Goal: Find specific fact: Find contact information

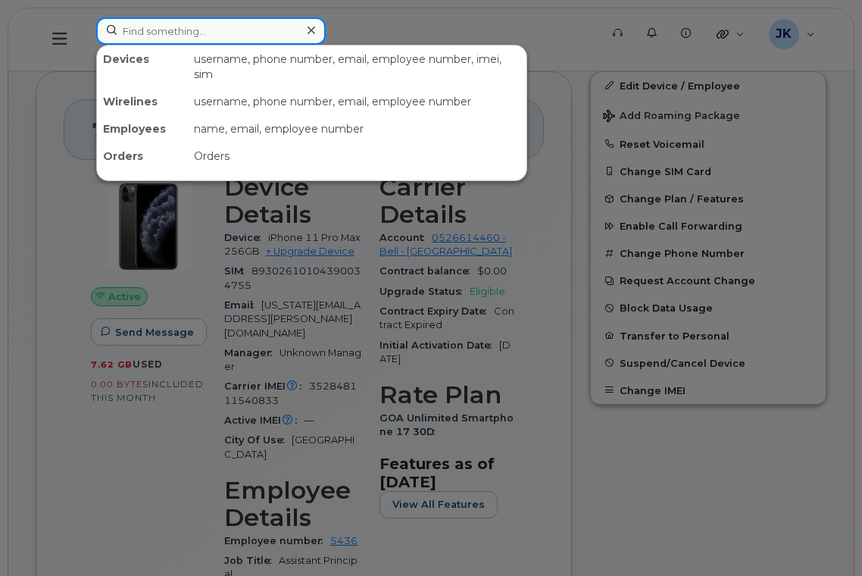
click at [228, 37] on input at bounding box center [211, 30] width 230 height 27
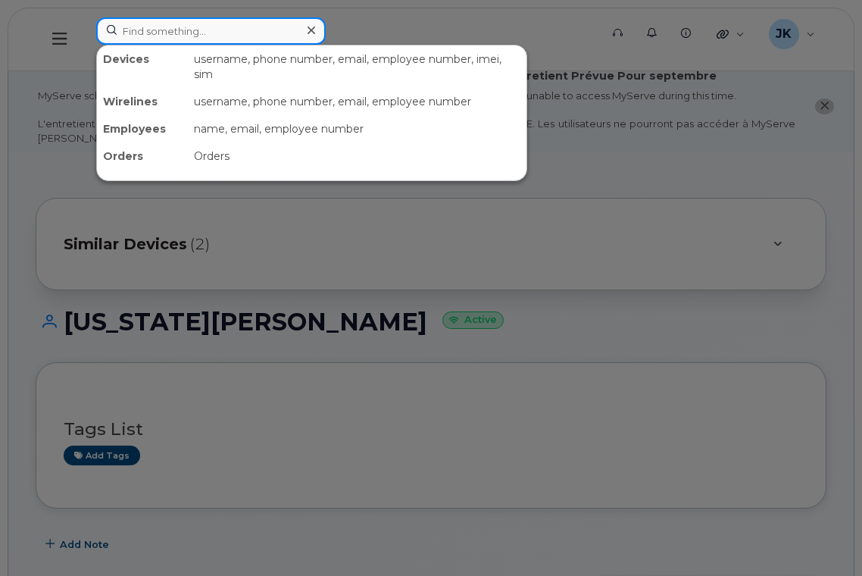
paste input "Georgia Mader"
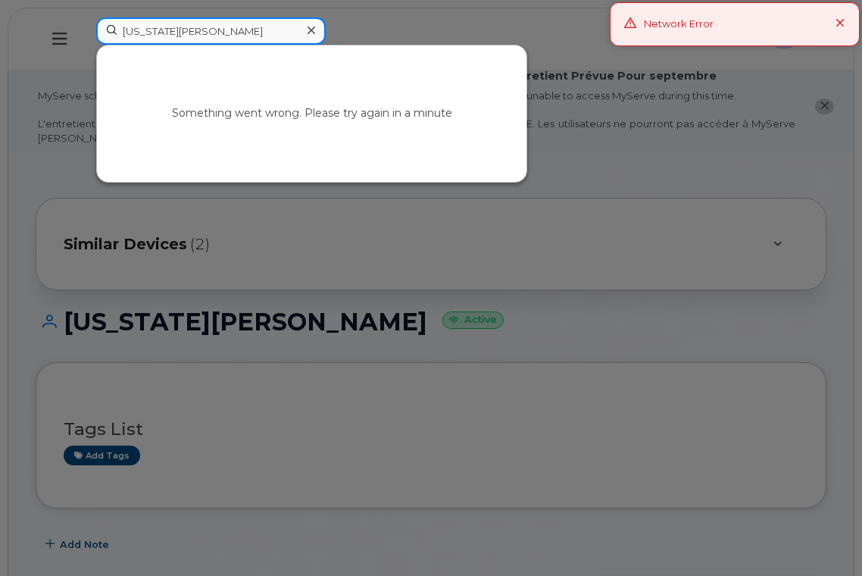
type input "Georgia Mader"
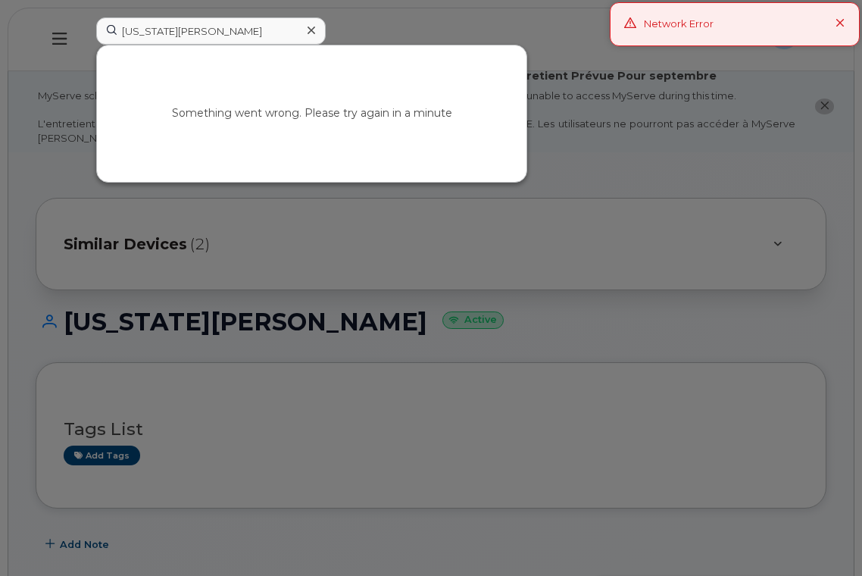
click at [842, 23] on icon at bounding box center [840, 24] width 10 height 10
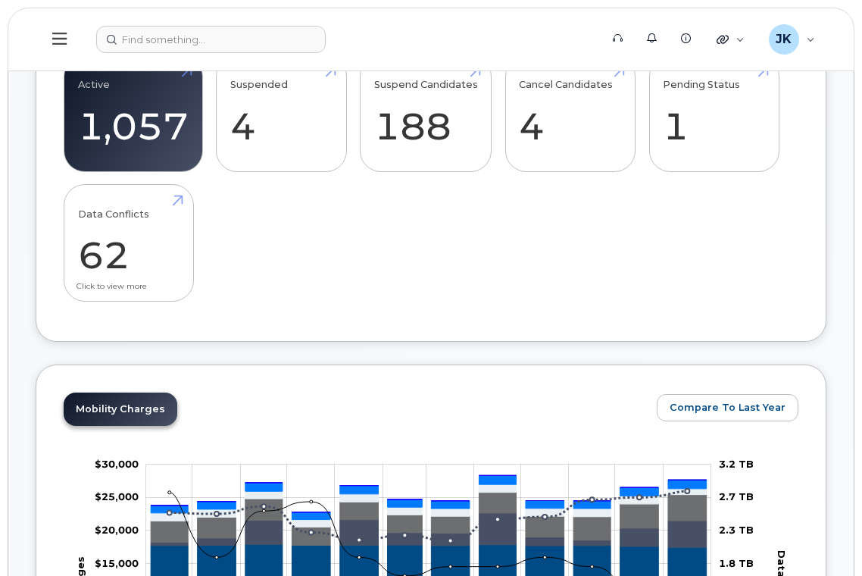
scroll to position [404, 0]
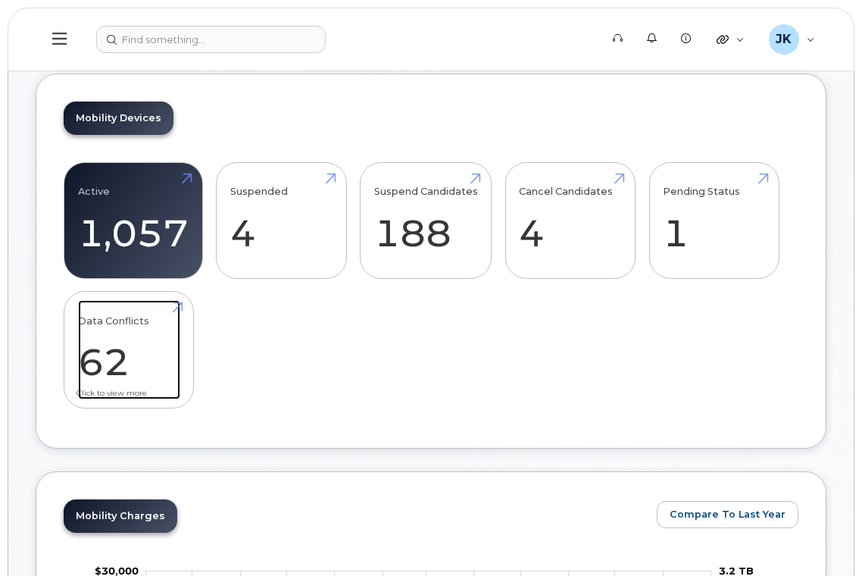
click at [125, 356] on link "Data Conflicts 62" at bounding box center [129, 350] width 102 height 100
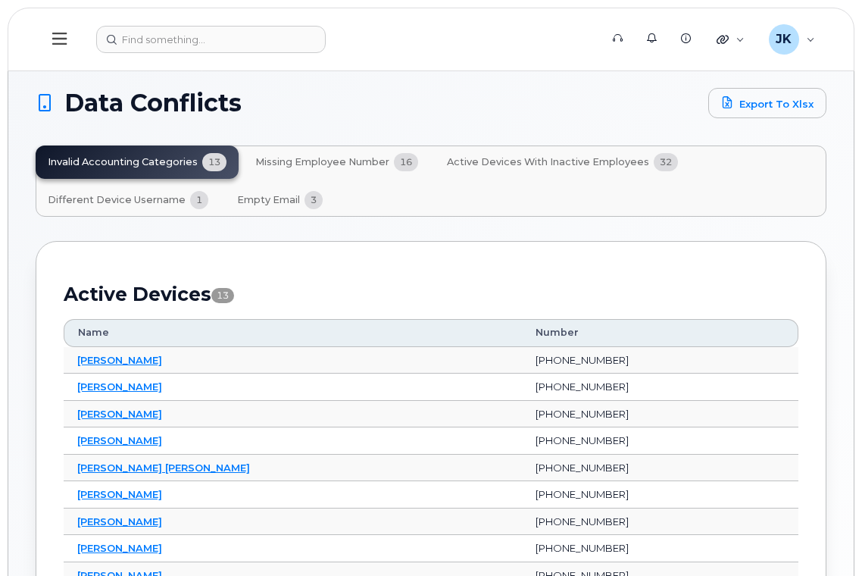
click at [337, 164] on span "Missing Employee Number" at bounding box center [322, 162] width 134 height 12
click at [175, 38] on input at bounding box center [211, 39] width 230 height 27
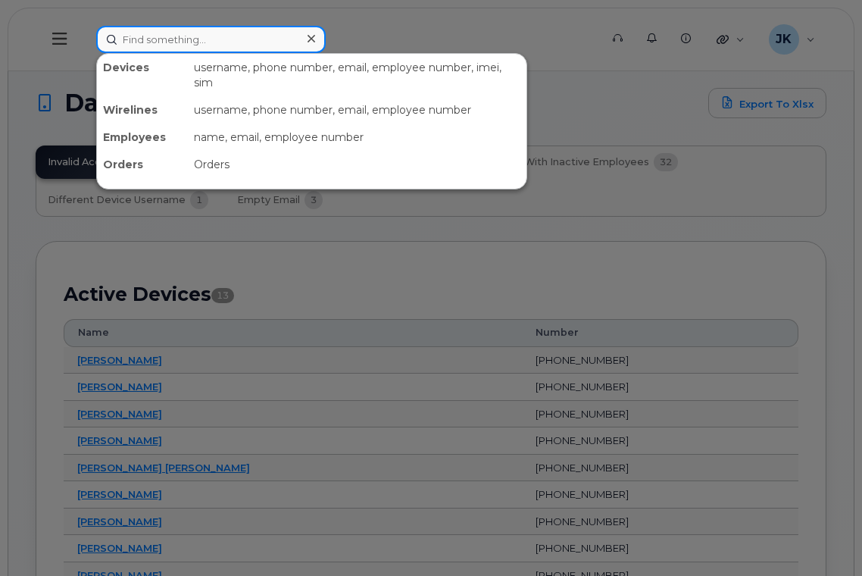
paste input "Georgia Mader"
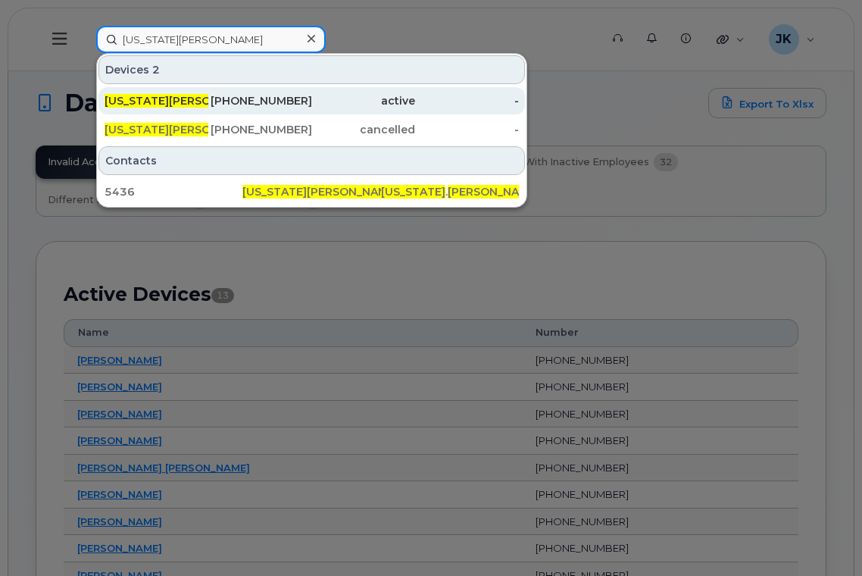
type input "Georgia Mader"
click at [133, 100] on span "Georgia Mader" at bounding box center [183, 101] width 156 height 14
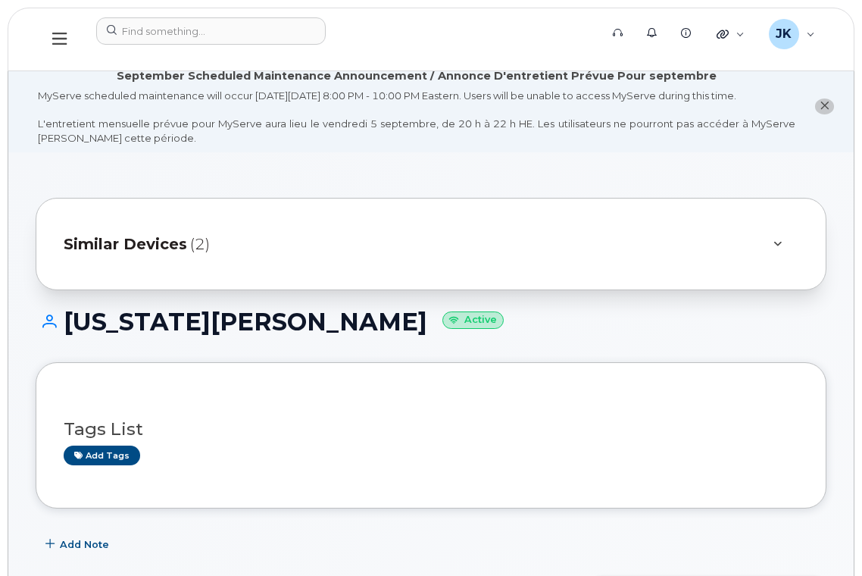
click at [159, 242] on span "Similar Devices" at bounding box center [125, 244] width 123 height 22
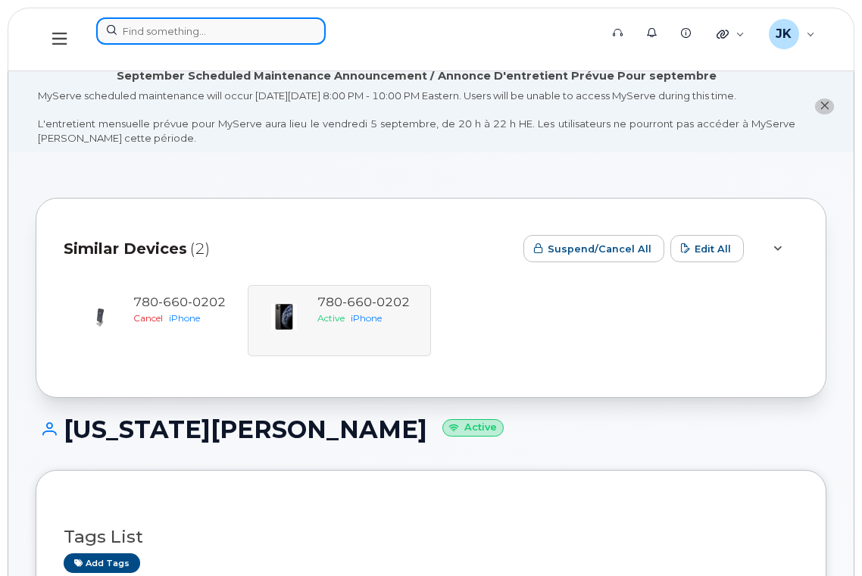
click at [176, 33] on input at bounding box center [211, 30] width 230 height 27
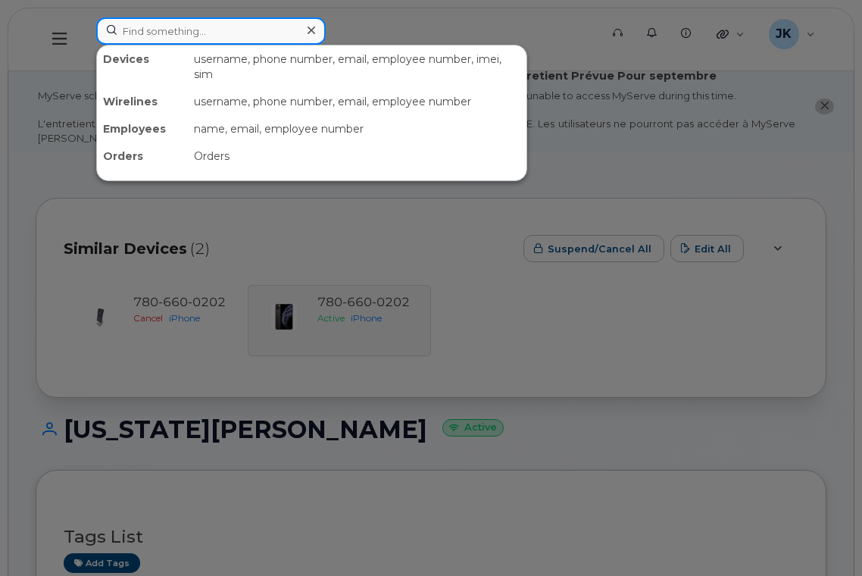
paste input "crystal lawrence"
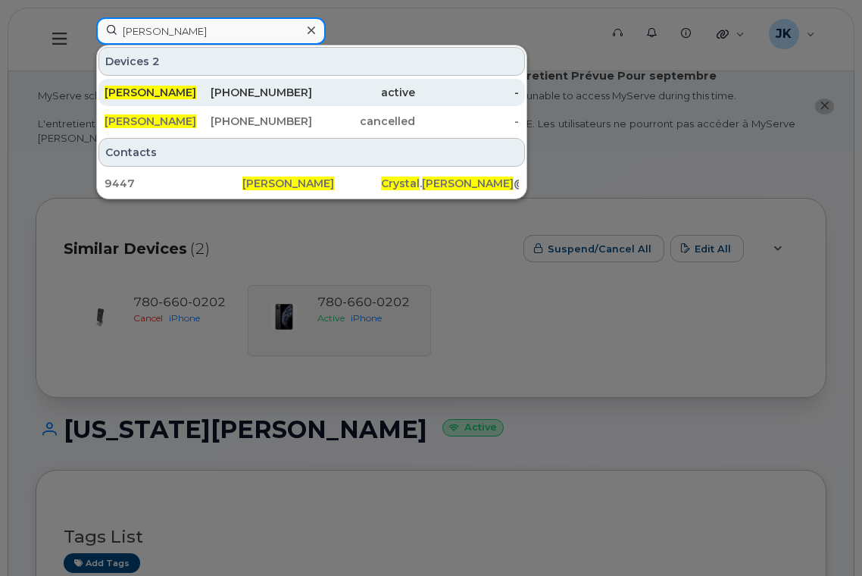
type input "crystal lawrence"
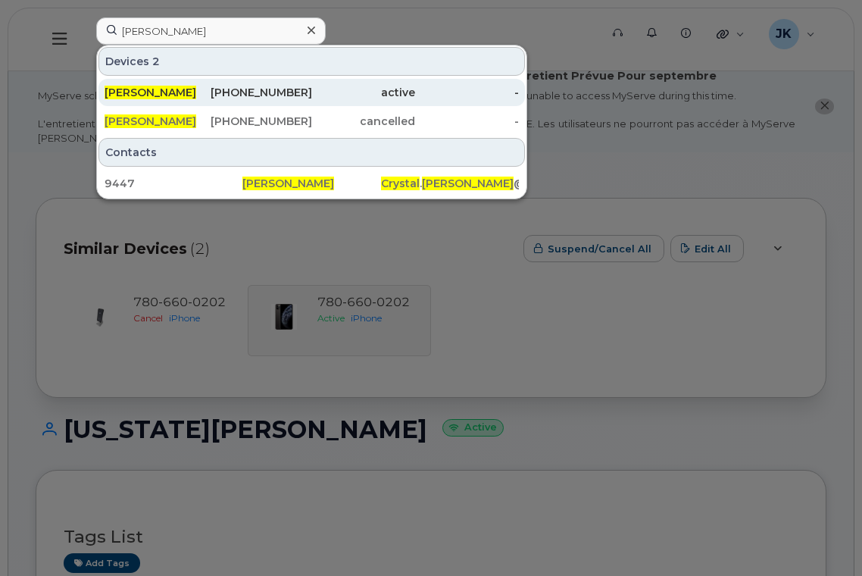
drag, startPoint x: 158, startPoint y: 92, endPoint x: 172, endPoint y: 96, distance: 15.1
click at [158, 92] on span "[PERSON_NAME]" at bounding box center [151, 93] width 92 height 14
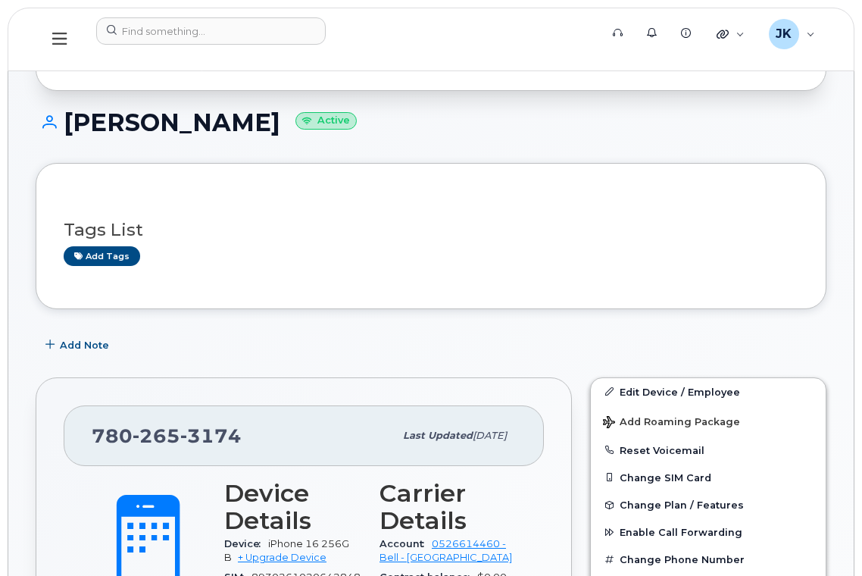
scroll to position [202, 0]
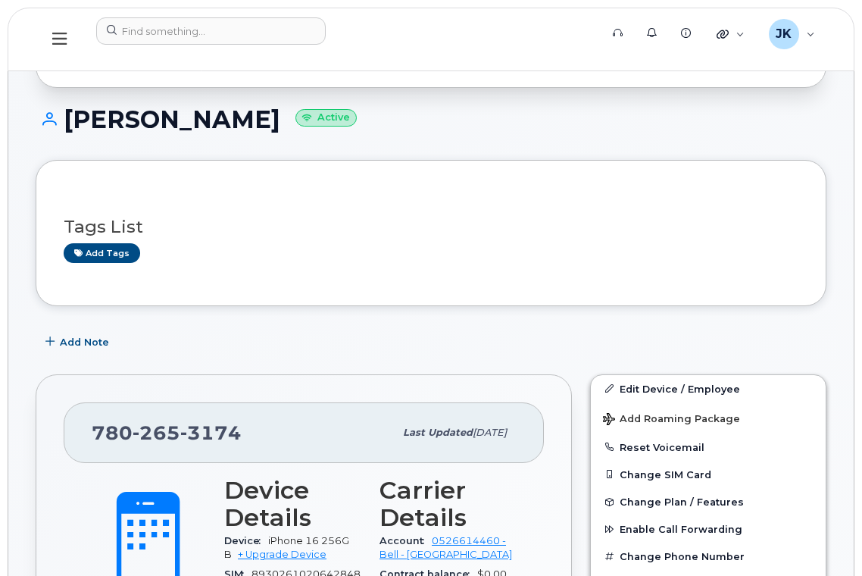
drag, startPoint x: 281, startPoint y: 120, endPoint x: 68, endPoint y: 132, distance: 213.2
click at [68, 132] on h1 "[PERSON_NAME] Active" at bounding box center [431, 119] width 791 height 27
copy h1 "[PERSON_NAME]"
drag, startPoint x: 241, startPoint y: 430, endPoint x: 77, endPoint y: 429, distance: 164.4
click at [73, 430] on div "[PHONE_NUMBER] Last updated [DATE]" at bounding box center [304, 432] width 480 height 61
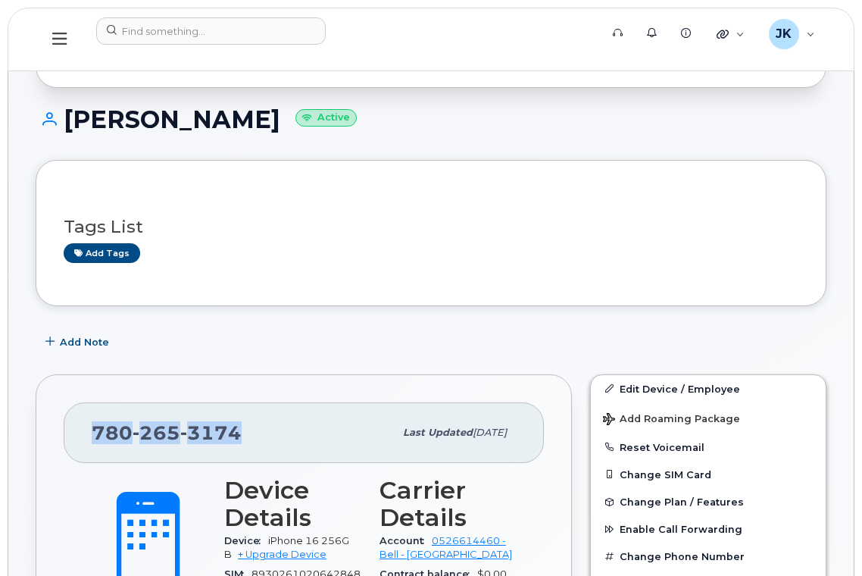
copy span "[PHONE_NUMBER]"
drag, startPoint x: 63, startPoint y: 119, endPoint x: 279, endPoint y: 123, distance: 215.9
click at [279, 123] on h1 "[PERSON_NAME] Active" at bounding box center [431, 119] width 791 height 27
copy h1 "[PERSON_NAME]"
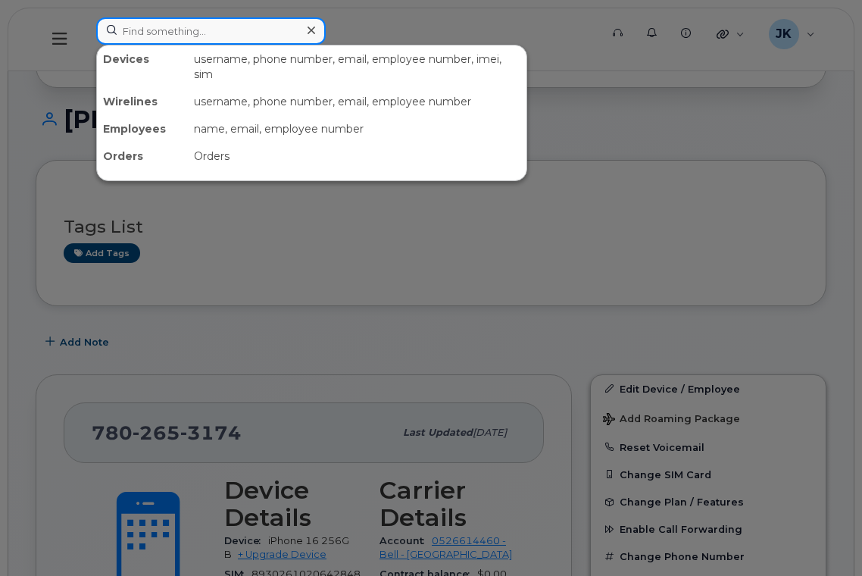
click at [151, 36] on input at bounding box center [211, 30] width 230 height 27
paste input "[PERSON_NAME]"
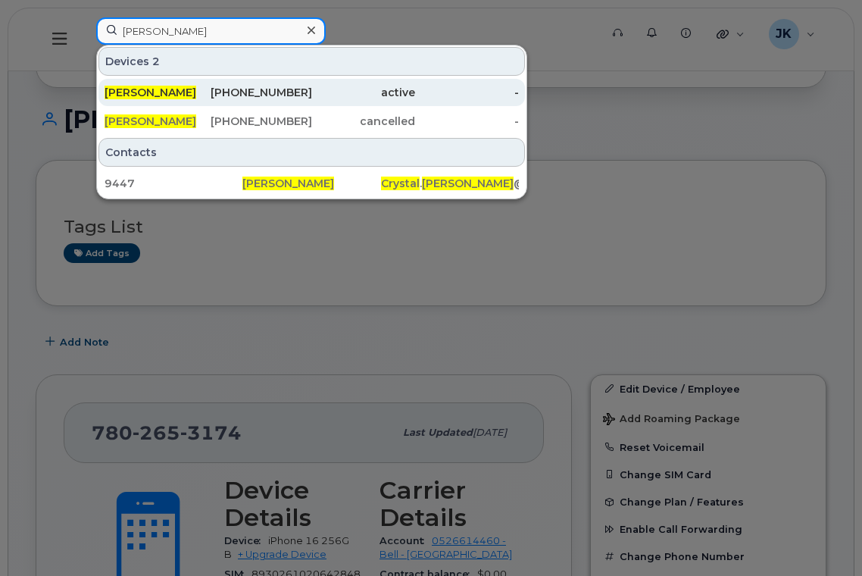
type input "[PERSON_NAME]"
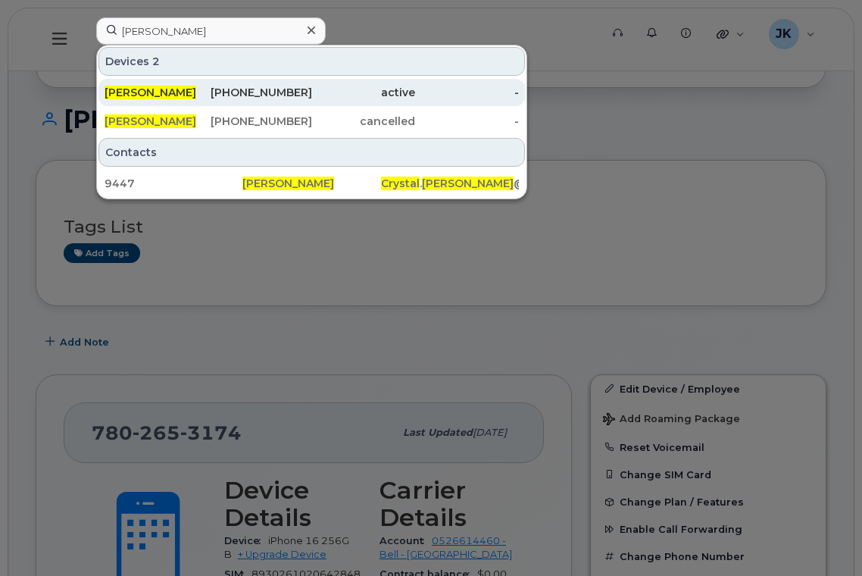
click at [263, 89] on div "[PHONE_NUMBER]" at bounding box center [260, 92] width 104 height 15
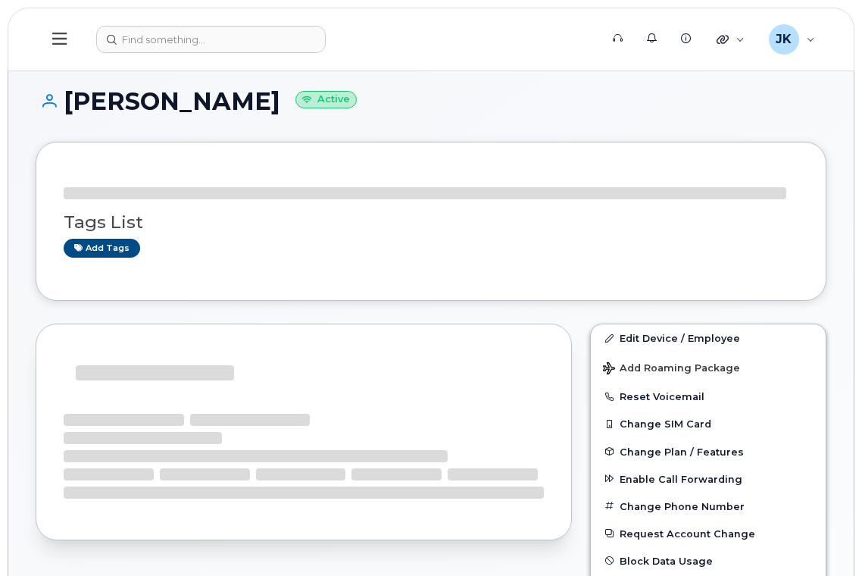
click at [286, 90] on h1 "[PERSON_NAME] Active" at bounding box center [431, 101] width 791 height 27
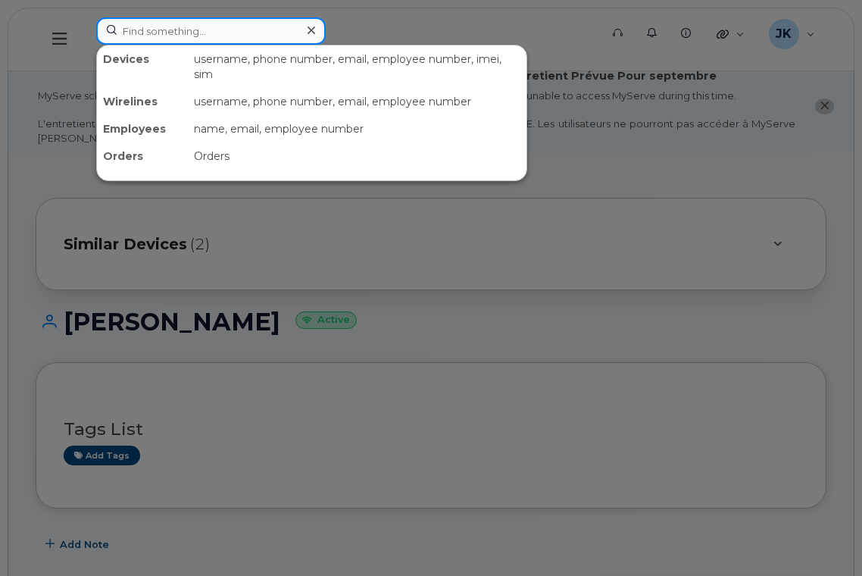
click at [151, 33] on input at bounding box center [211, 30] width 230 height 27
paste input "Nimeh Awwad"
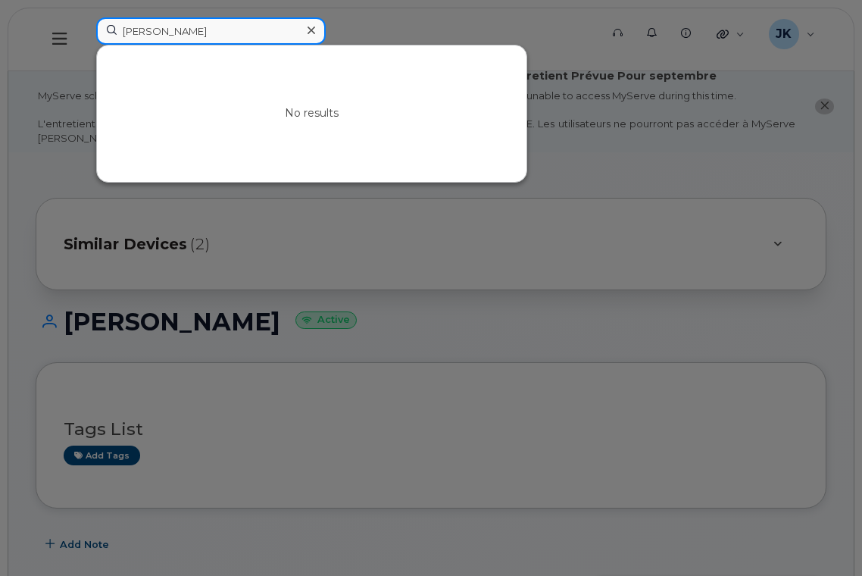
drag, startPoint x: 164, startPoint y: 34, endPoint x: 83, endPoint y: 36, distance: 81.8
click at [84, 36] on div "Nimeh Awwad No results" at bounding box center [343, 39] width 518 height 44
paste input "780-974-7924"
click at [177, 30] on input "780-974-7924" at bounding box center [211, 30] width 230 height 27
drag, startPoint x: 201, startPoint y: 33, endPoint x: 95, endPoint y: 34, distance: 105.3
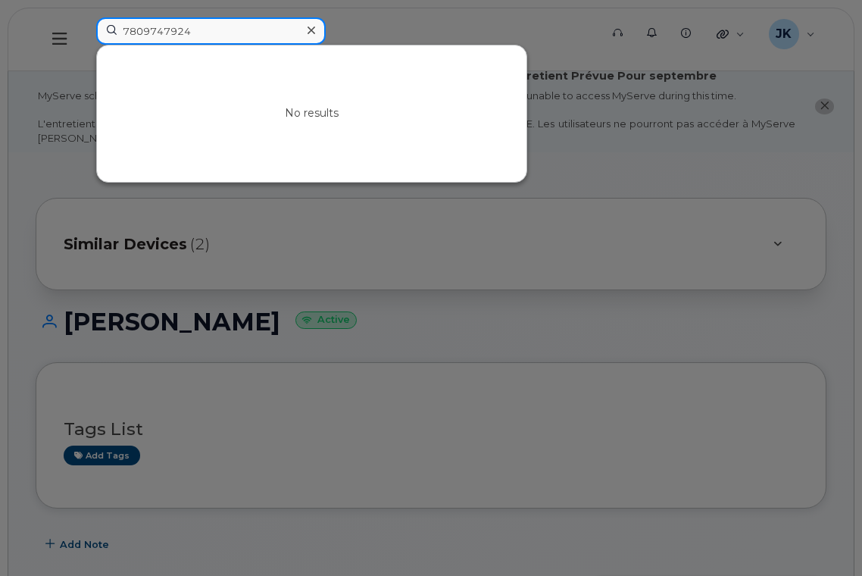
click at [95, 34] on div "7809747924 No results" at bounding box center [343, 39] width 518 height 44
paste input "Murray Smith"
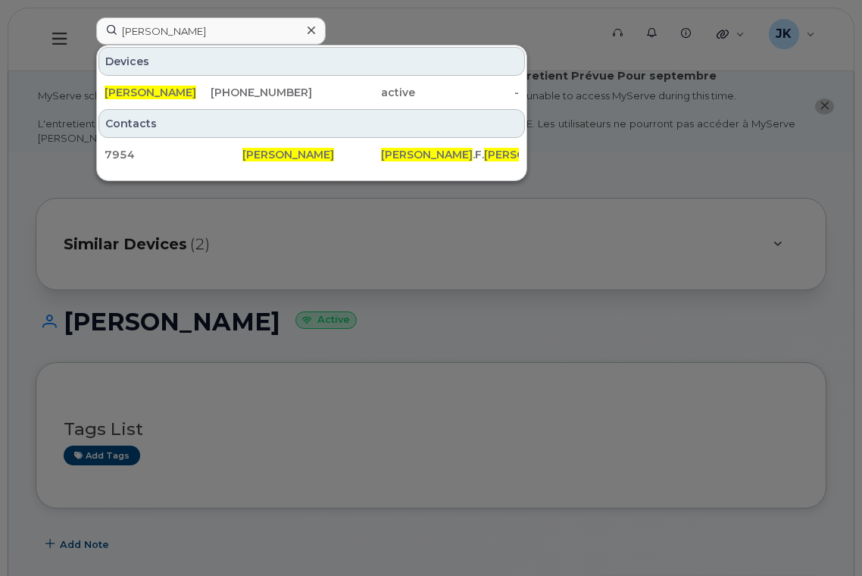
click at [436, 18] on div at bounding box center [431, 288] width 862 height 576
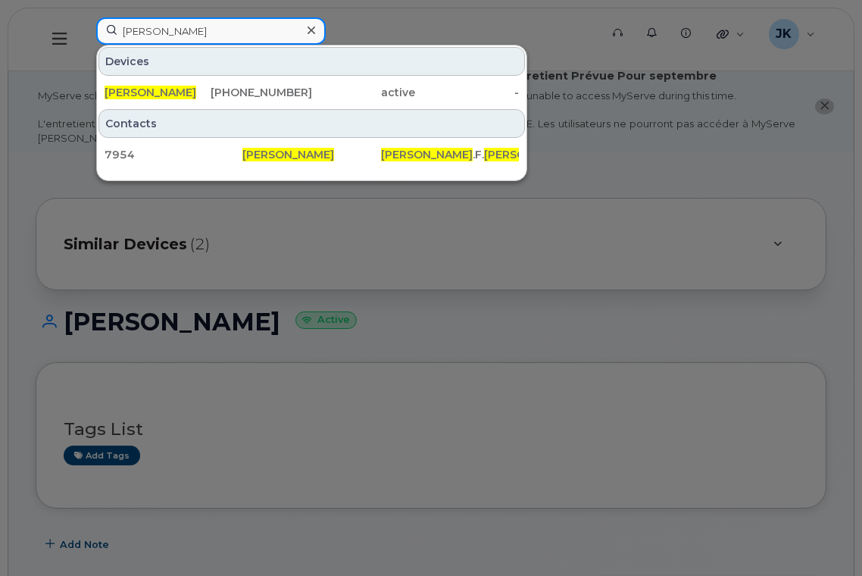
drag, startPoint x: 208, startPoint y: 26, endPoint x: 99, endPoint y: 32, distance: 109.2
click at [99, 32] on input "Murray Smith" at bounding box center [211, 30] width 230 height 27
paste input "Charlene Howard"
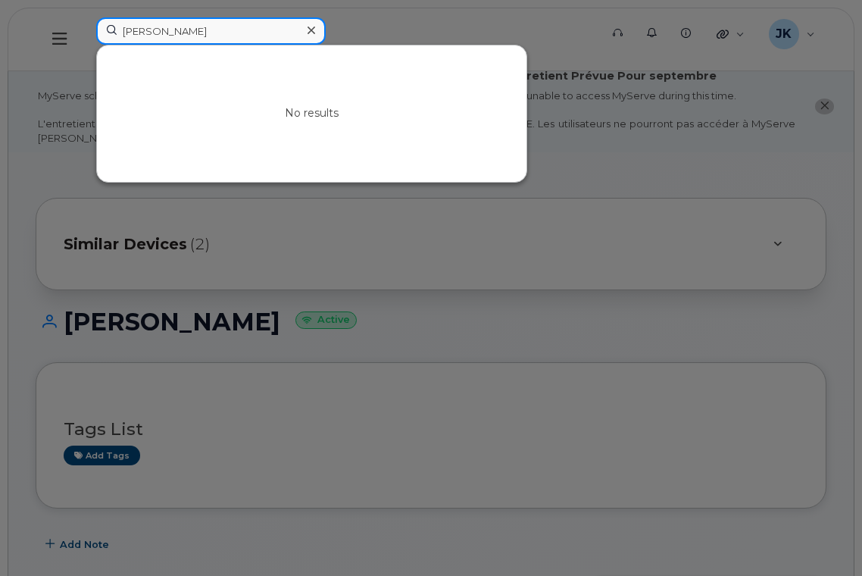
type input "Charlene Howard"
